Goal: Task Accomplishment & Management: Complete application form

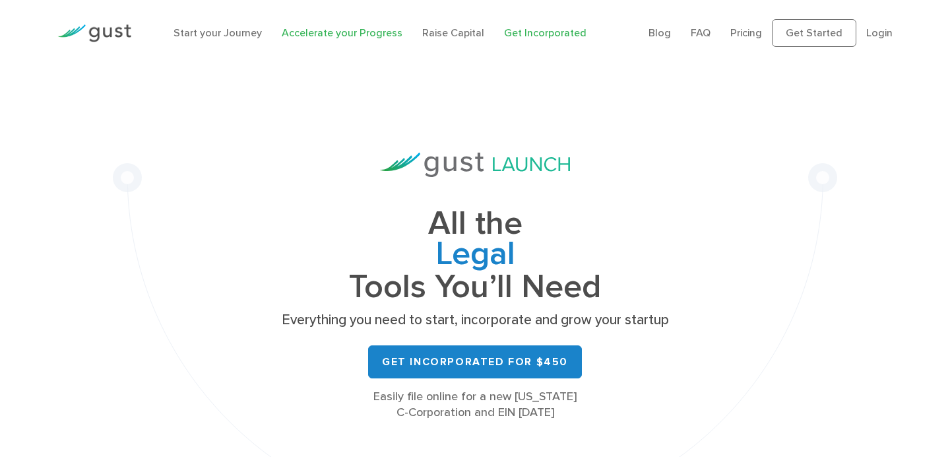
click at [340, 32] on link "Accelerate your Progress" at bounding box center [342, 32] width 121 height 13
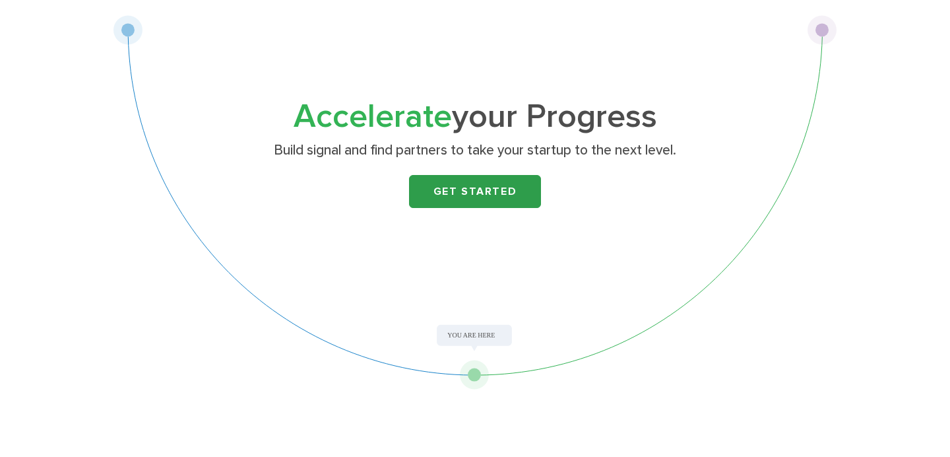
scroll to position [50, 0]
click at [476, 203] on link "Get Started" at bounding box center [475, 192] width 132 height 33
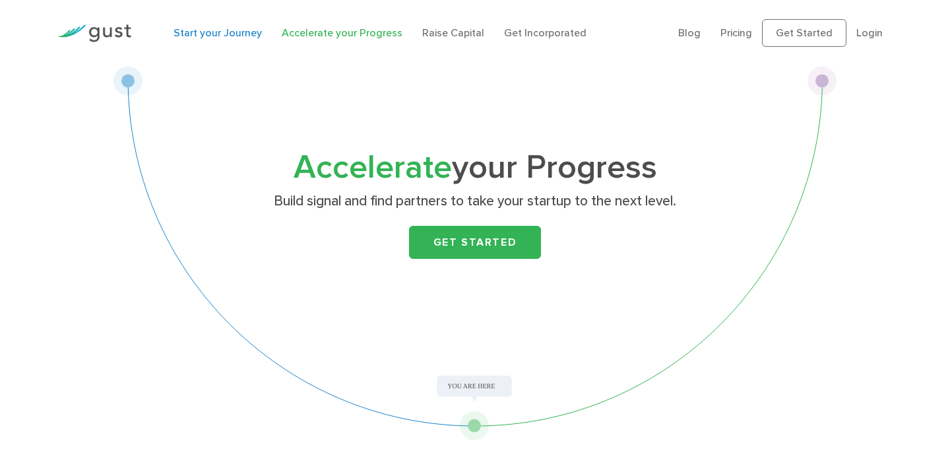
click at [244, 36] on link "Start your Journey" at bounding box center [218, 32] width 88 height 13
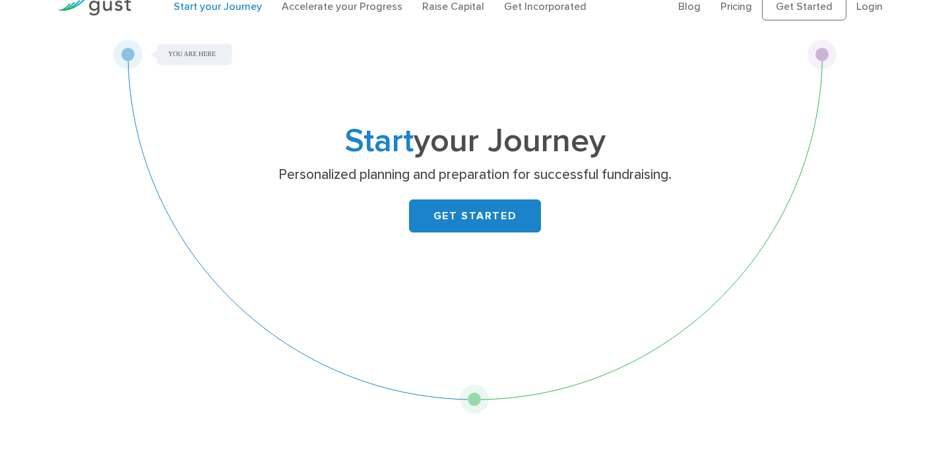
scroll to position [48, 0]
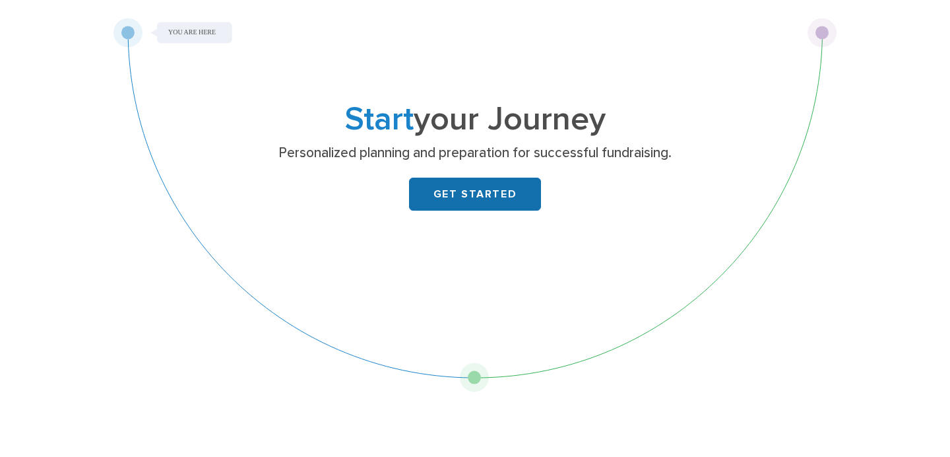
click at [515, 197] on link "GET STARTED" at bounding box center [475, 194] width 132 height 33
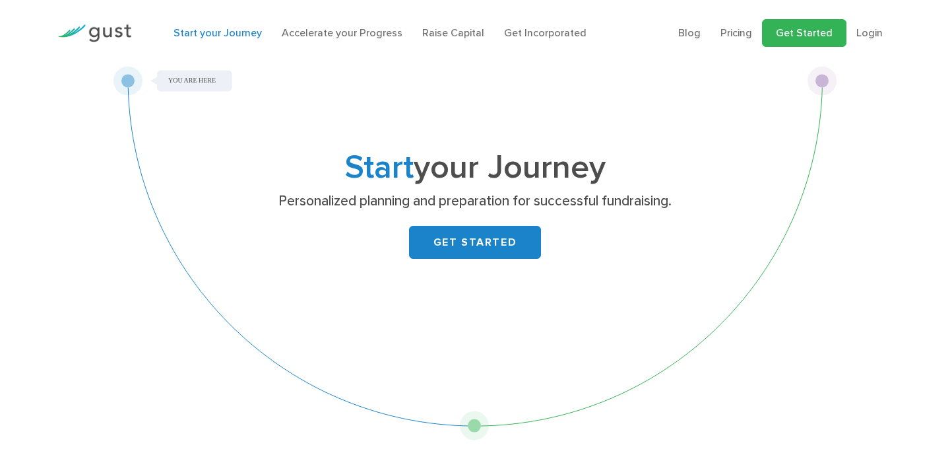
click at [790, 30] on link "Get Started" at bounding box center [804, 33] width 84 height 28
